Goal: Find specific page/section: Find specific page/section

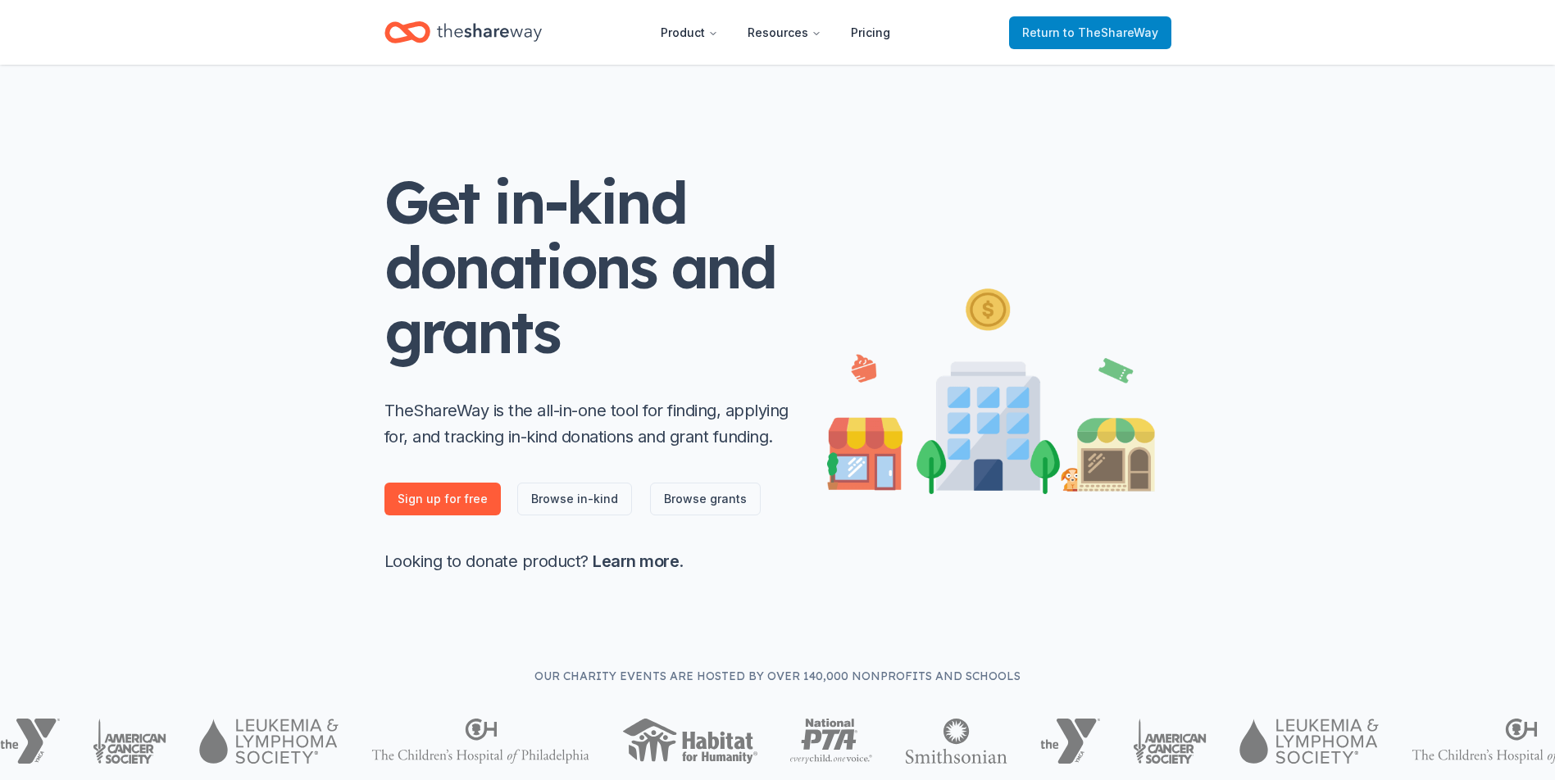
click at [1099, 32] on span "to TheShareWay" at bounding box center [1110, 32] width 95 height 14
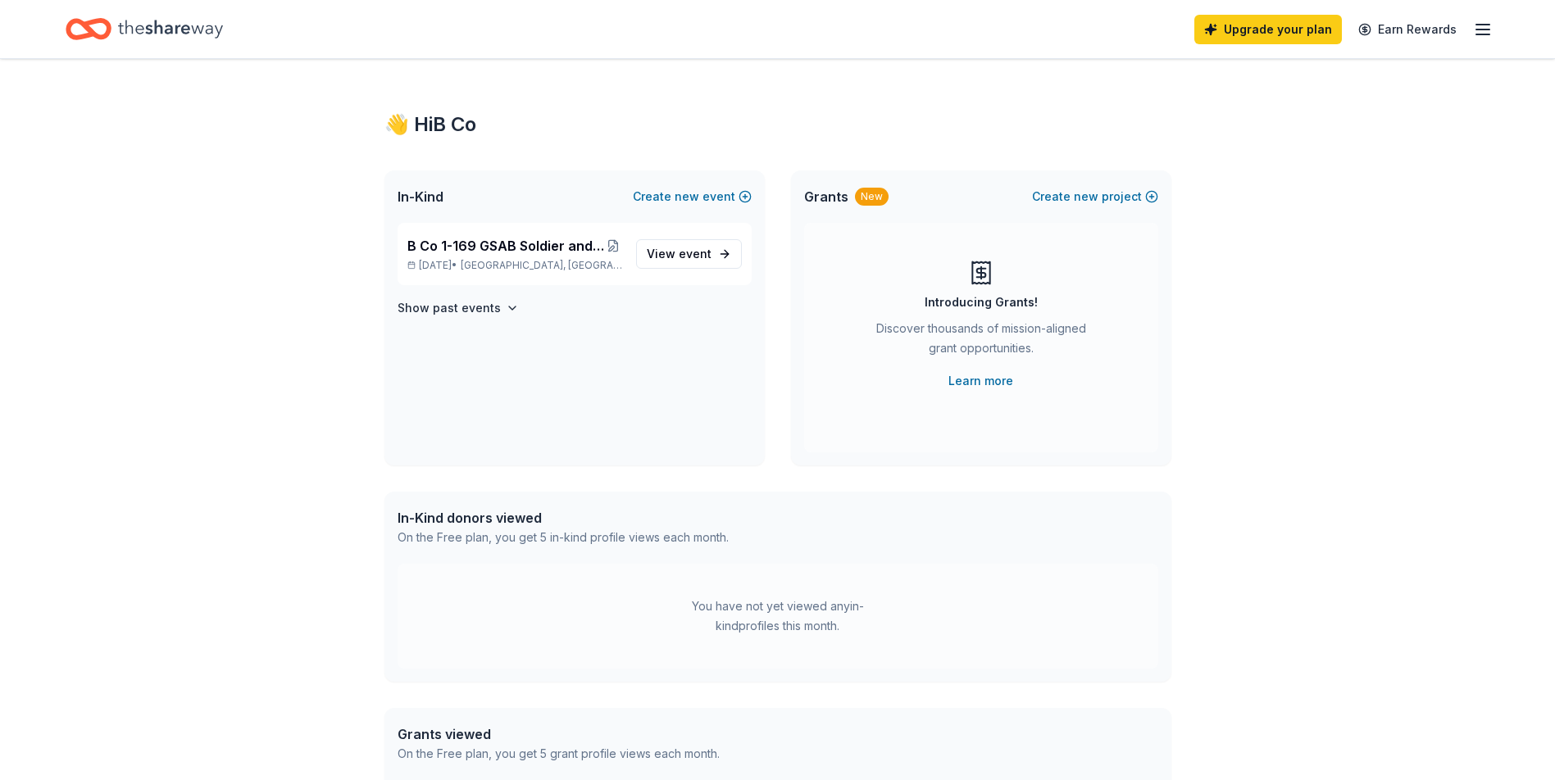
click at [189, 34] on icon "Home" at bounding box center [170, 29] width 105 height 34
click at [704, 257] on span "event" at bounding box center [695, 254] width 33 height 14
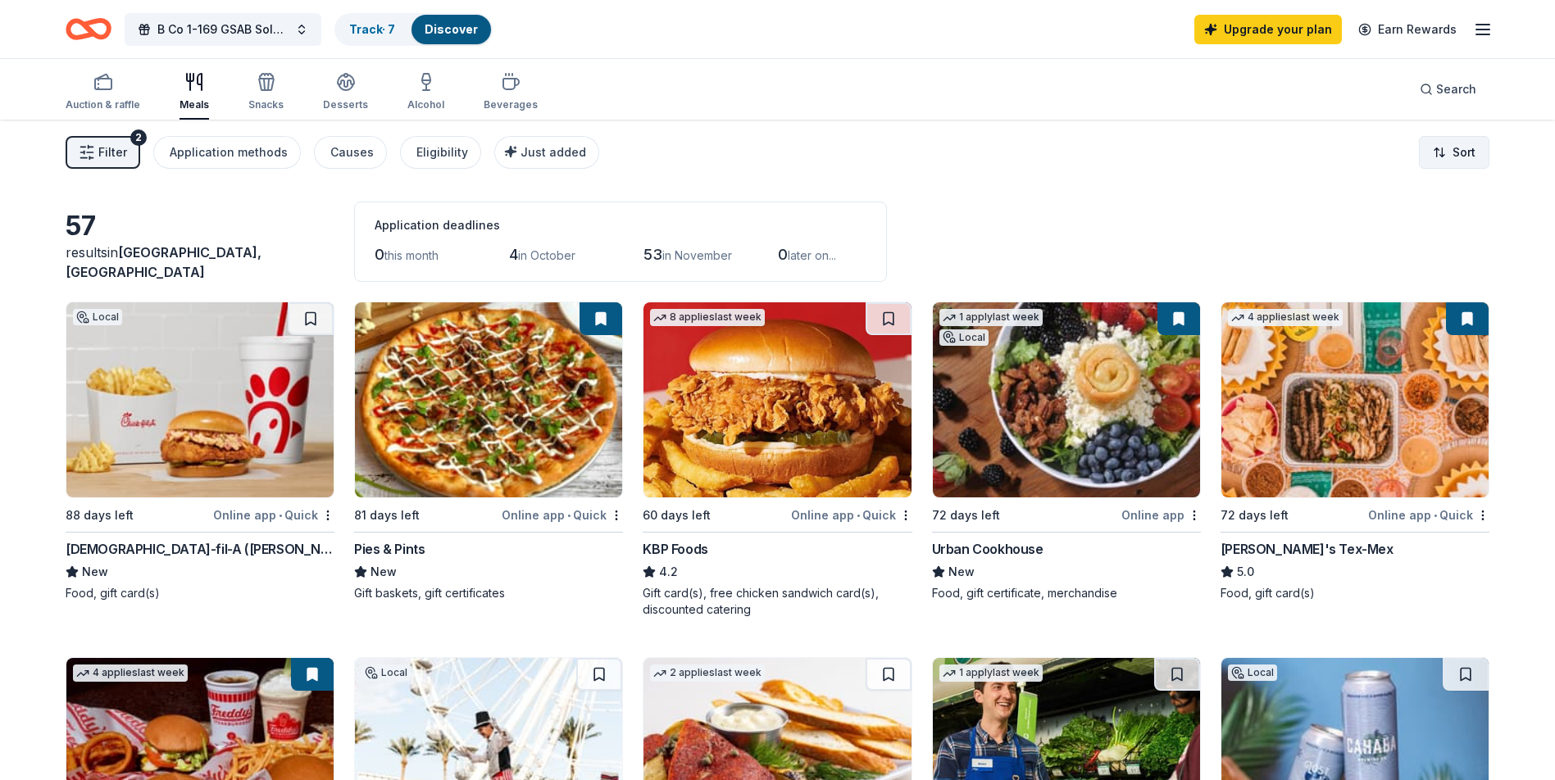
click at [1467, 145] on span "Sort" at bounding box center [1463, 153] width 23 height 20
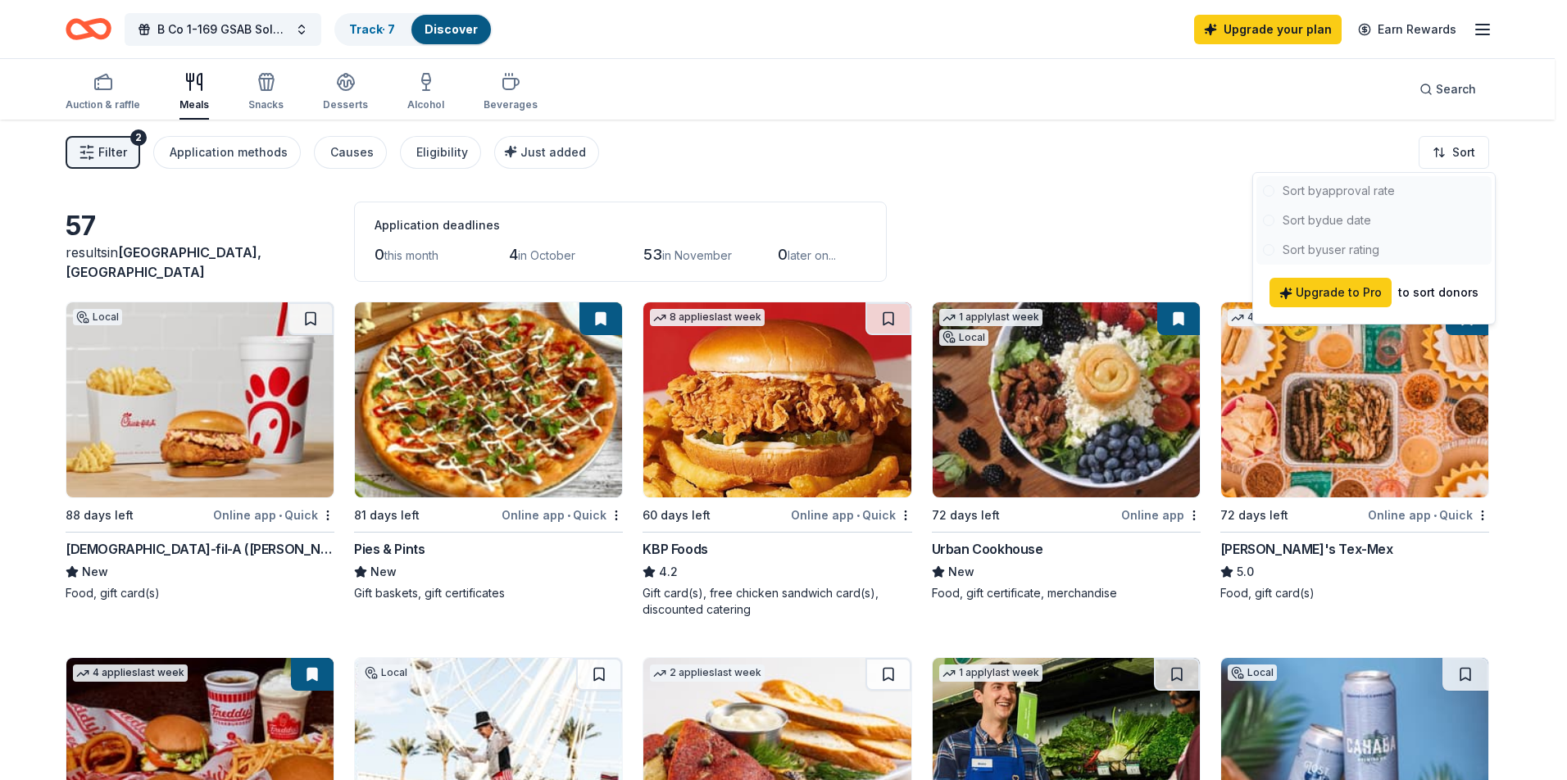
click at [1463, 155] on html "B Co 1-169 GSAB Soldier and Family Readiness Family Day Track · 7 Discover Upgr…" at bounding box center [783, 390] width 1567 height 780
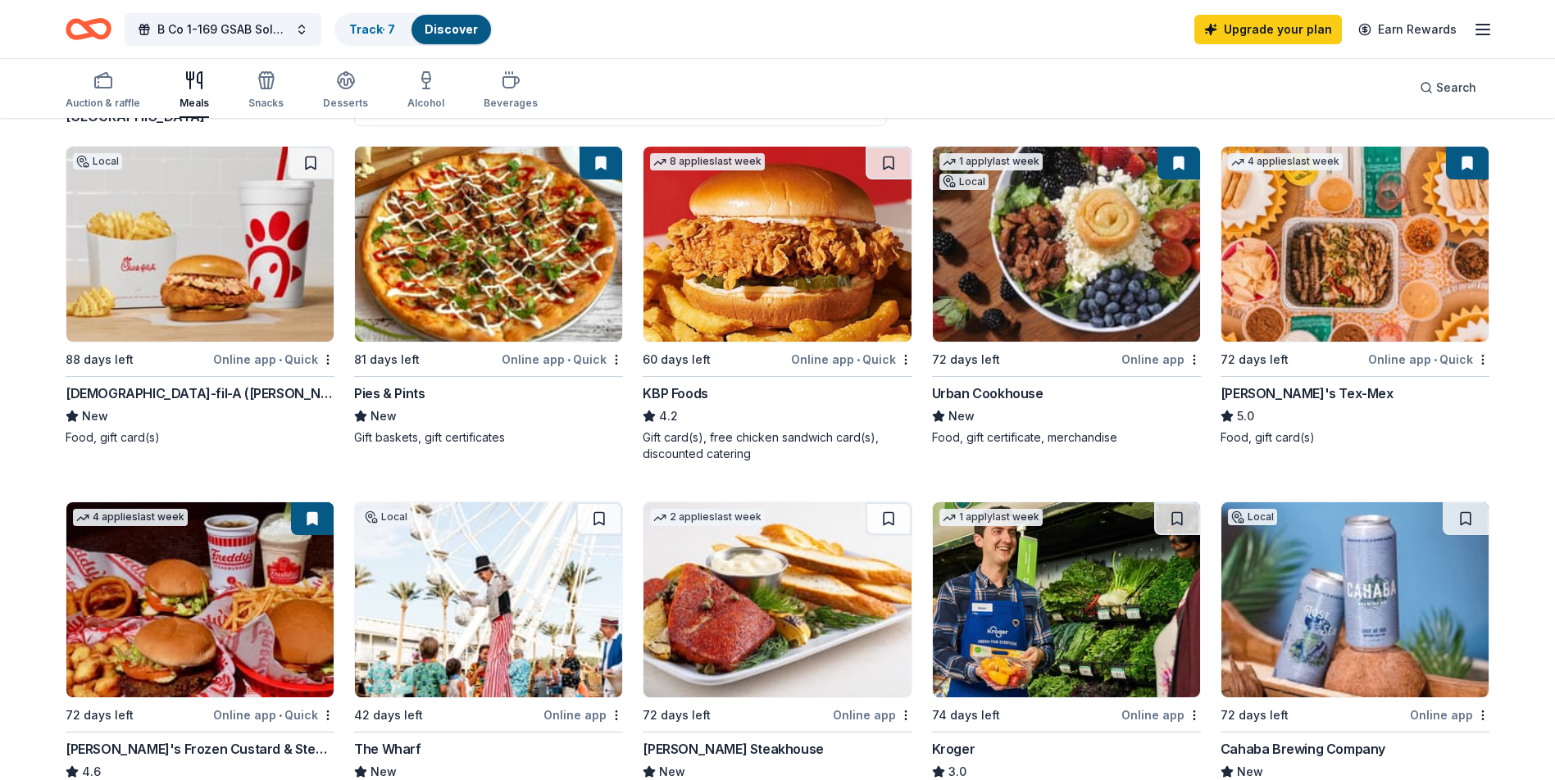
scroll to position [44, 0]
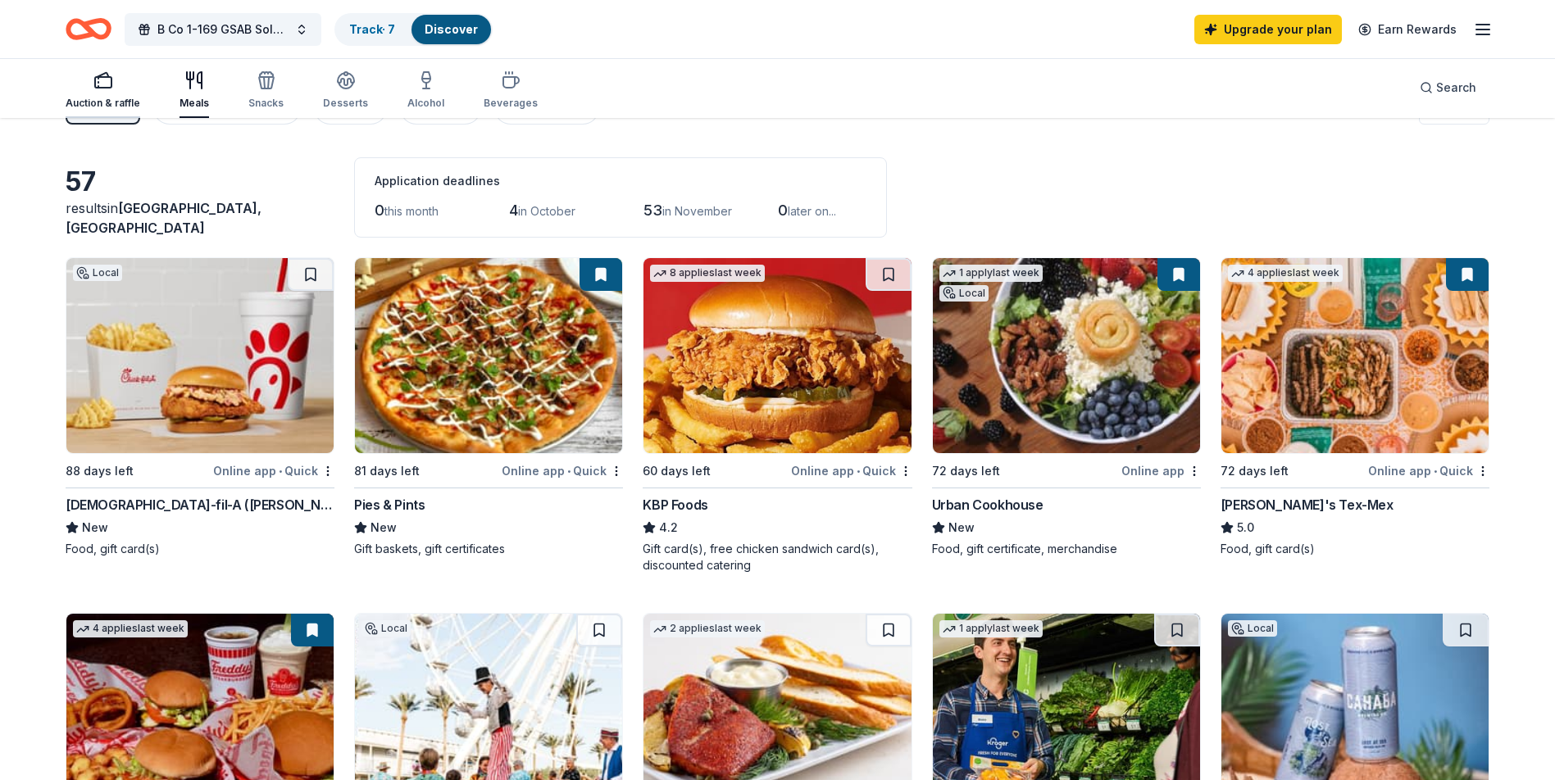
click at [92, 95] on div "Auction & raffle" at bounding box center [103, 89] width 75 height 39
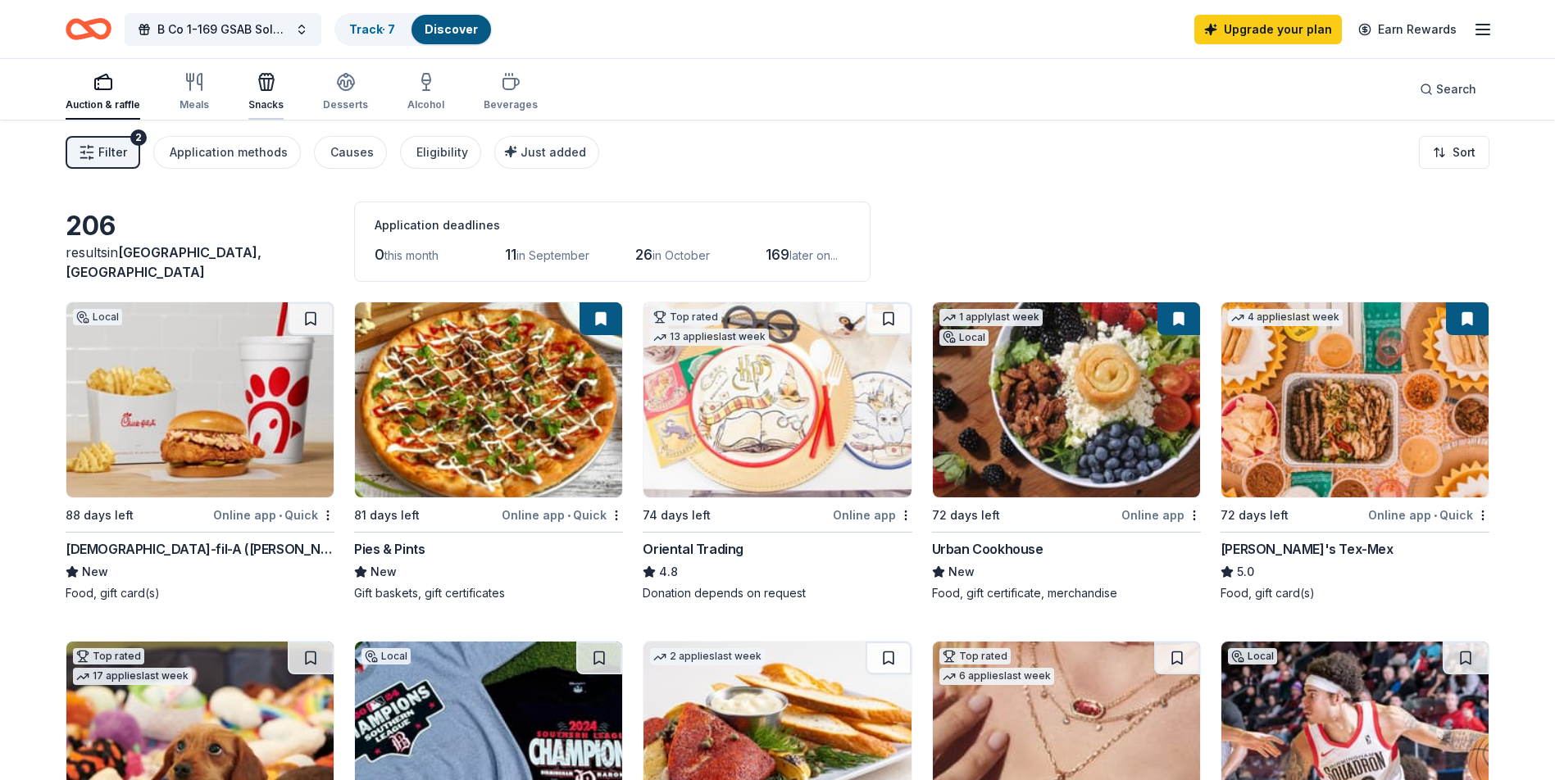
click at [275, 89] on div "button" at bounding box center [265, 82] width 35 height 20
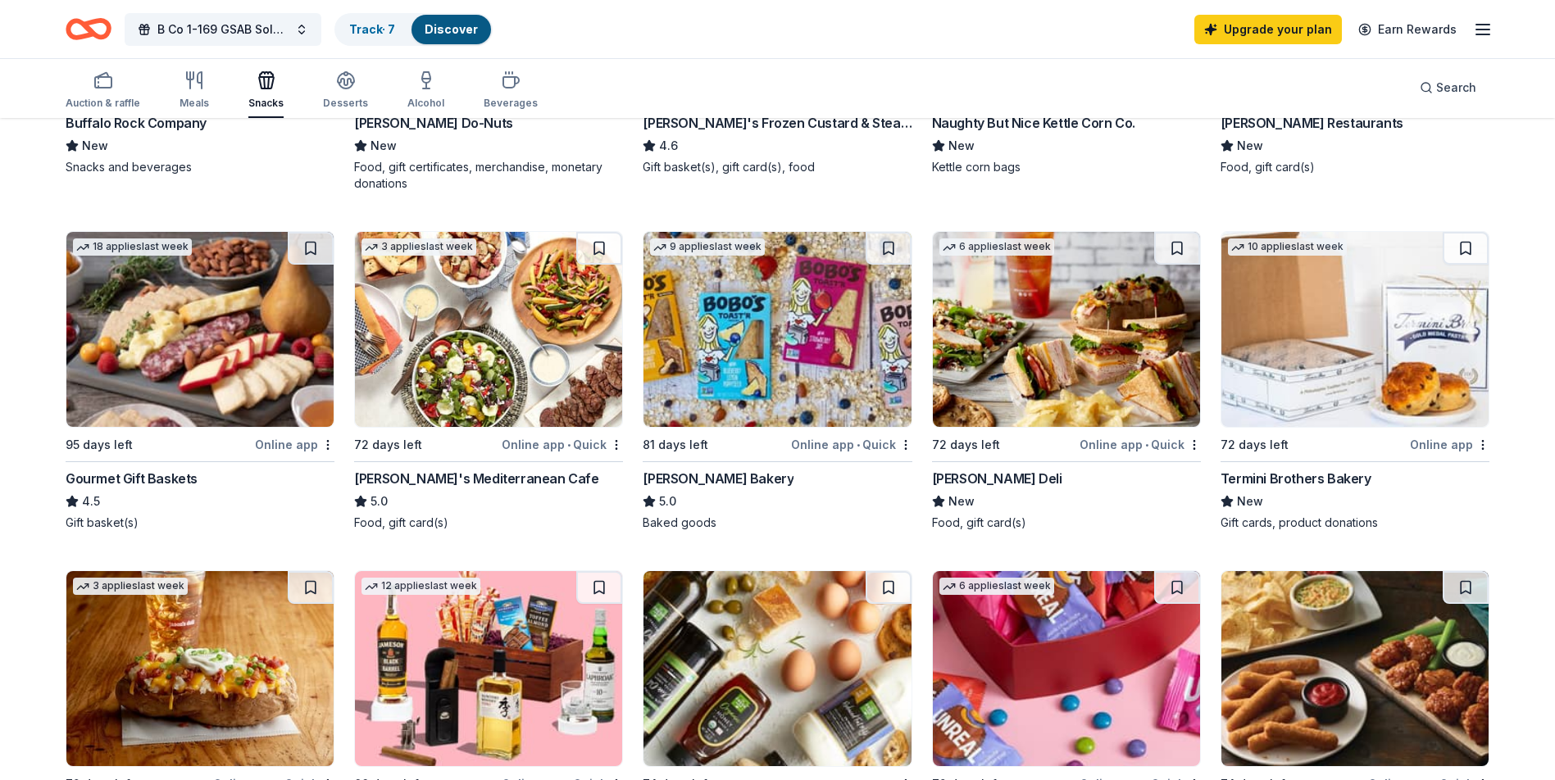
scroll to position [492, 0]
